Goal: Navigation & Orientation: Find specific page/section

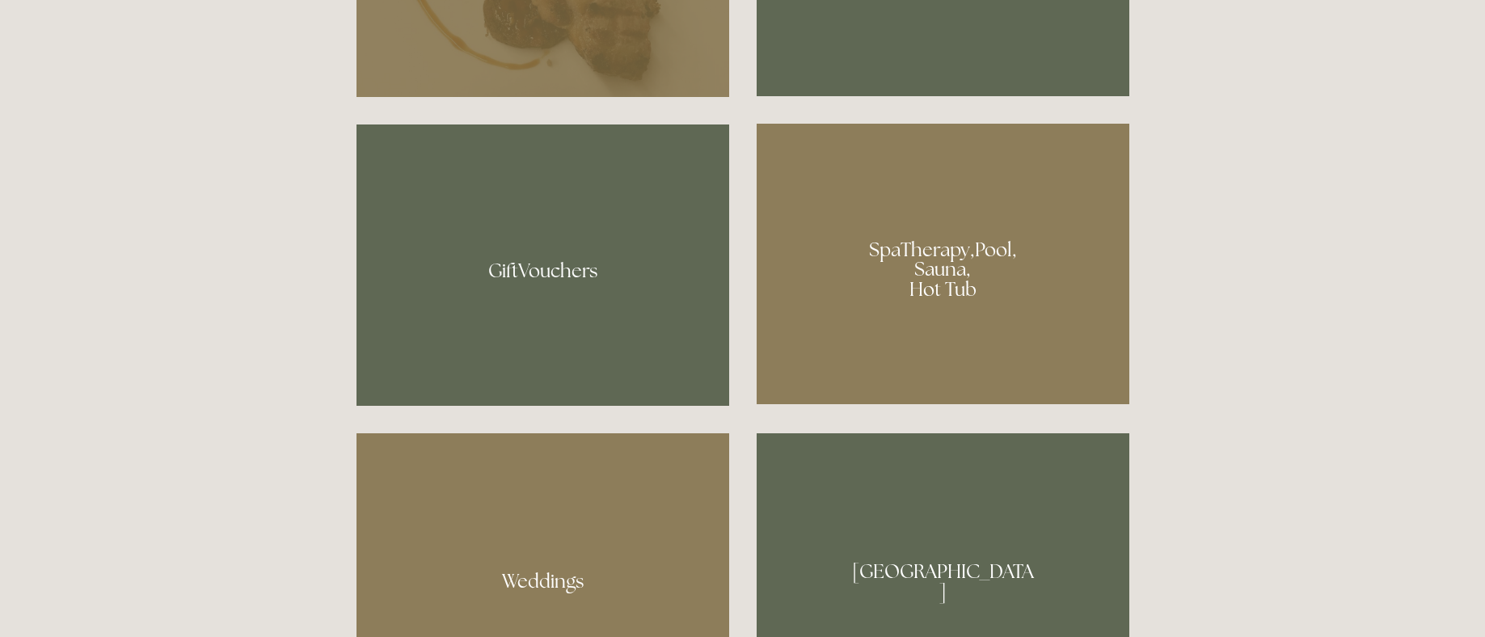
scroll to position [735, 0]
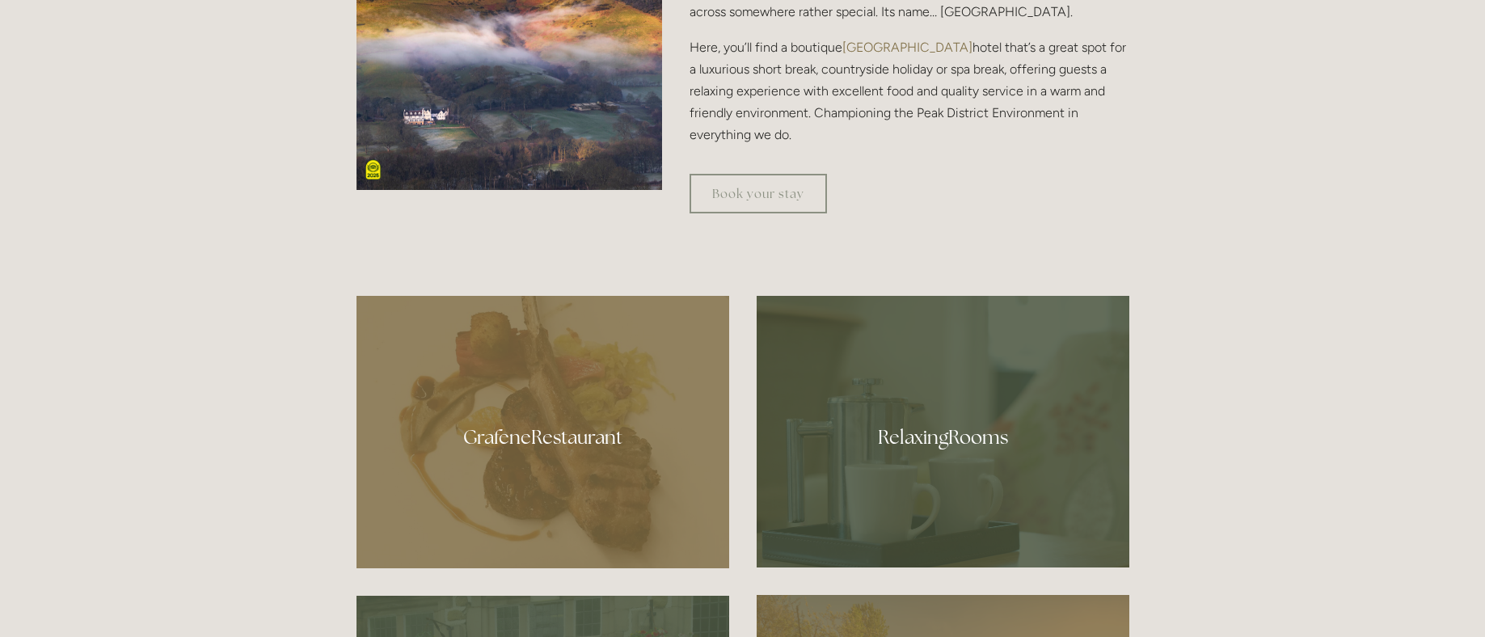
click at [596, 450] on div at bounding box center [543, 432] width 373 height 272
click at [942, 465] on div at bounding box center [943, 432] width 373 height 272
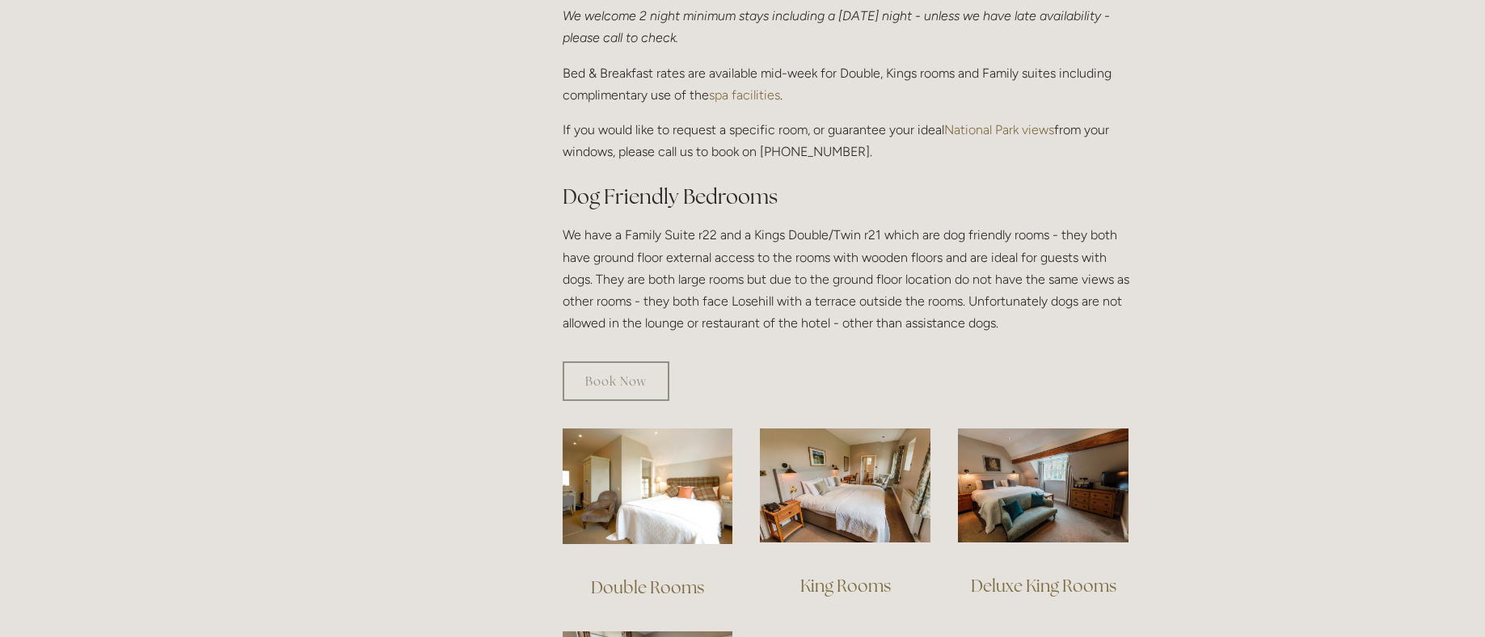
scroll to position [982, 0]
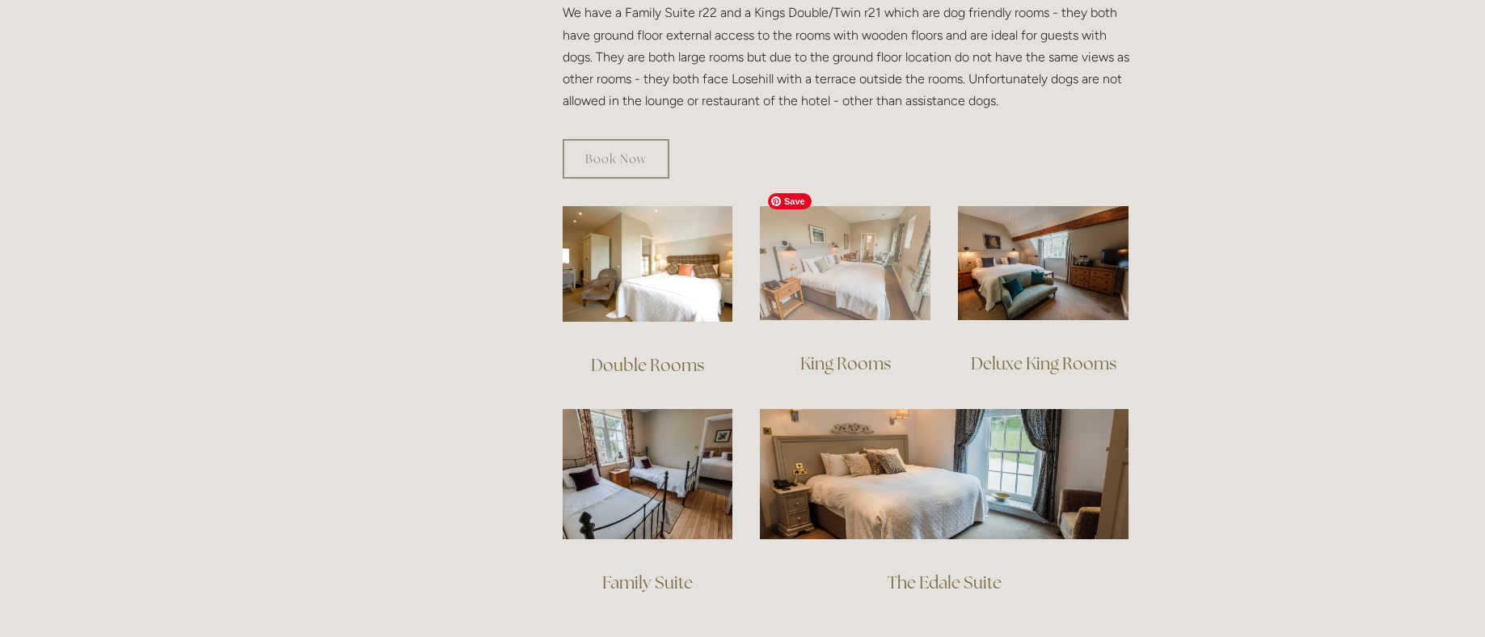
click at [844, 231] on img at bounding box center [845, 263] width 171 height 114
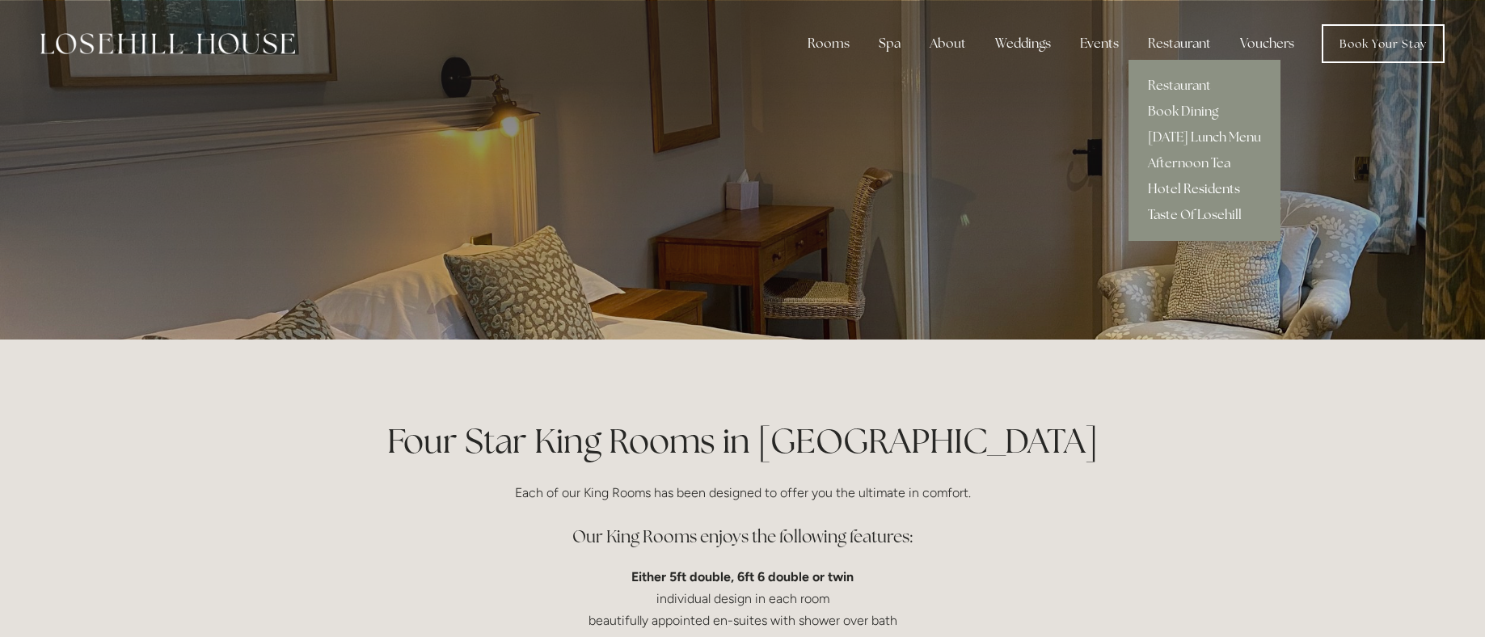
click at [1184, 192] on link "Hotel Residents" at bounding box center [1205, 189] width 152 height 26
